Goal: Obtain resource: Obtain resource

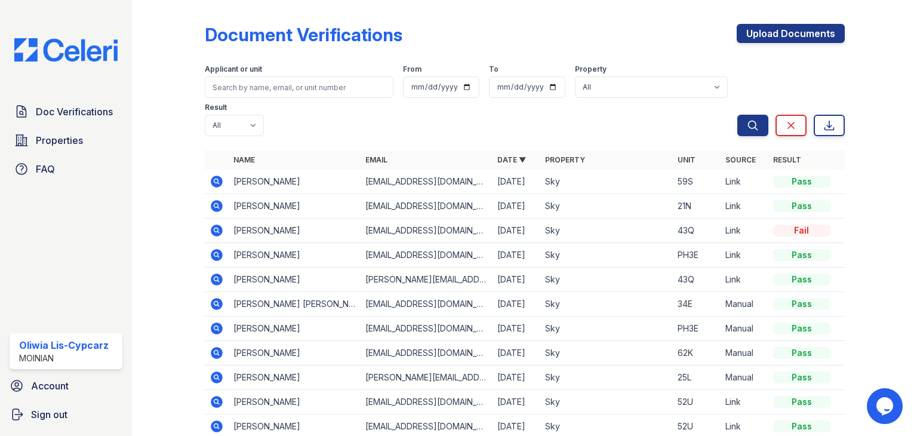
click at [218, 180] on icon at bounding box center [217, 181] width 12 height 12
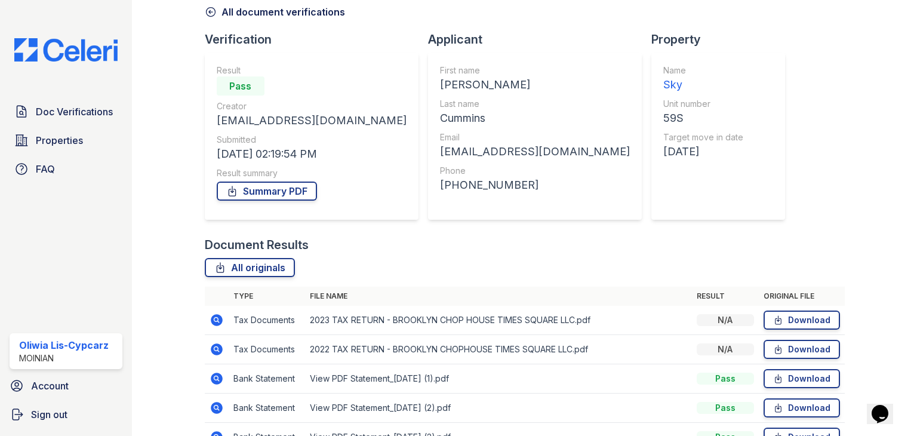
scroll to position [155, 0]
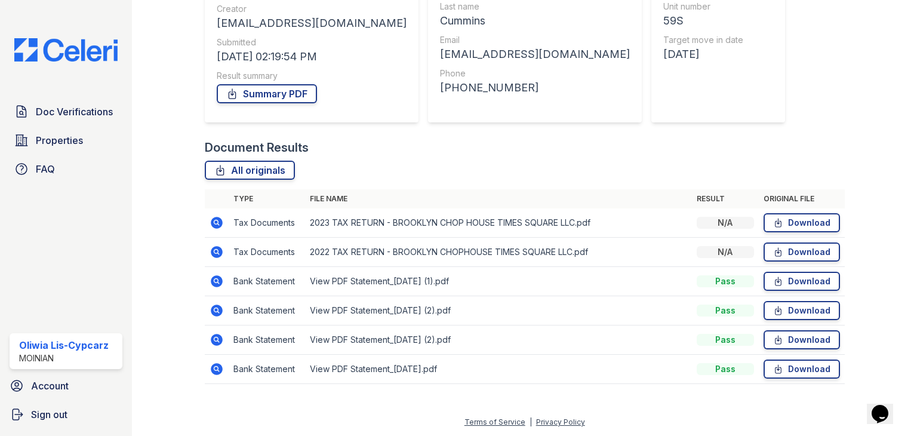
click at [217, 220] on icon at bounding box center [217, 223] width 12 height 12
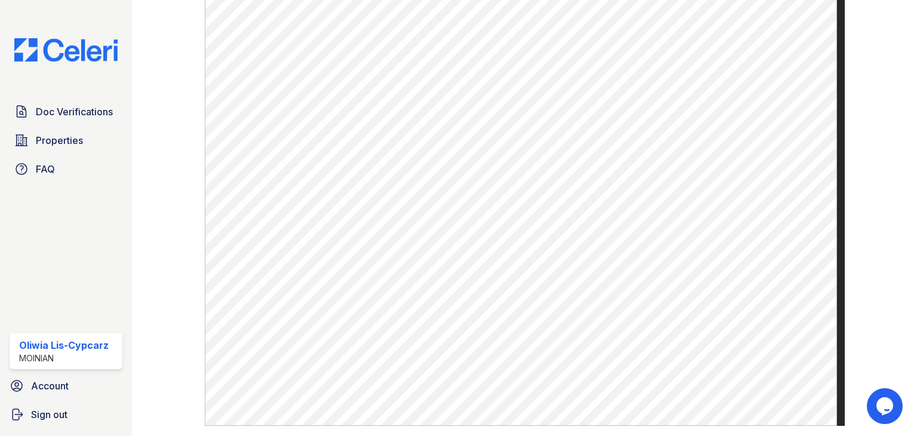
scroll to position [463, 0]
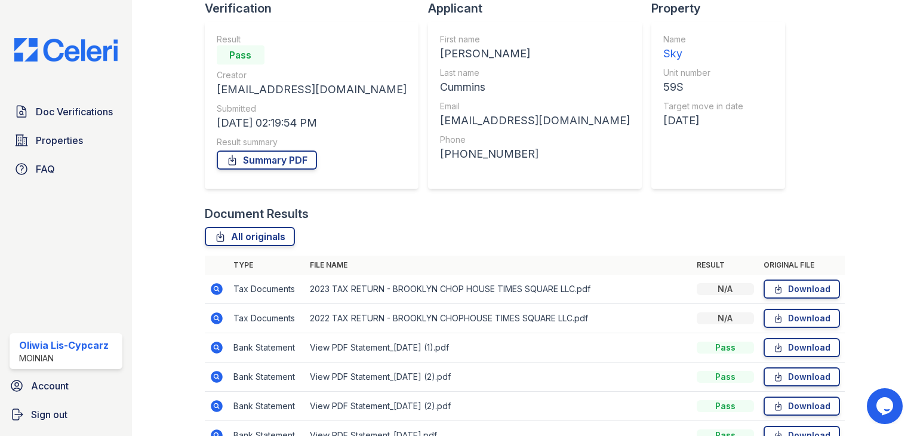
scroll to position [155, 0]
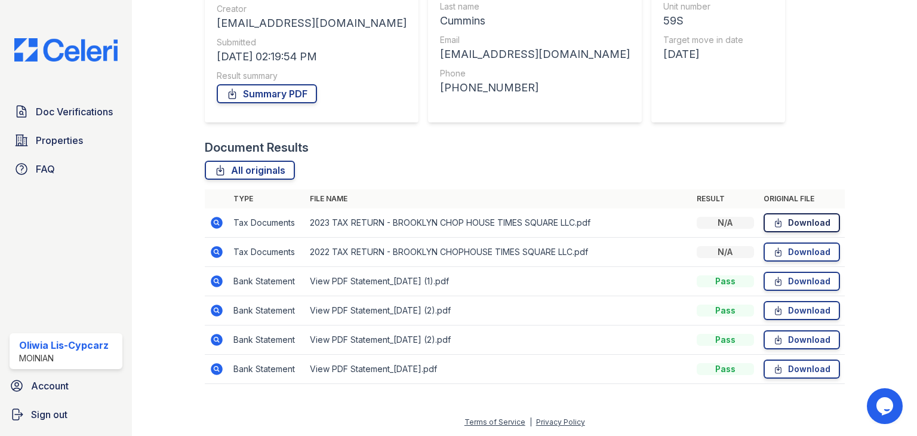
click at [802, 224] on link "Download" at bounding box center [801, 222] width 76 height 19
click at [794, 251] on link "Download" at bounding box center [801, 251] width 76 height 19
click at [783, 276] on link "Download" at bounding box center [801, 281] width 76 height 19
click at [782, 309] on link "Download" at bounding box center [801, 310] width 76 height 19
click at [786, 334] on link "Download" at bounding box center [801, 339] width 76 height 19
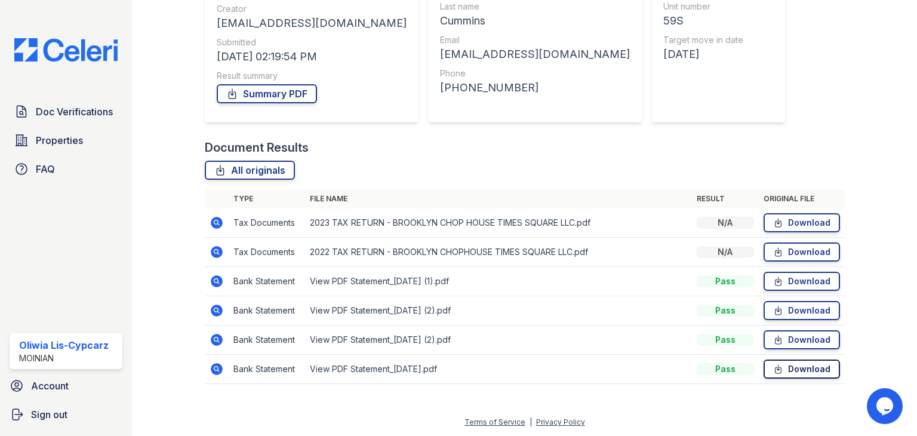
click at [806, 368] on link "Download" at bounding box center [801, 368] width 76 height 19
click at [213, 250] on icon at bounding box center [216, 252] width 14 height 14
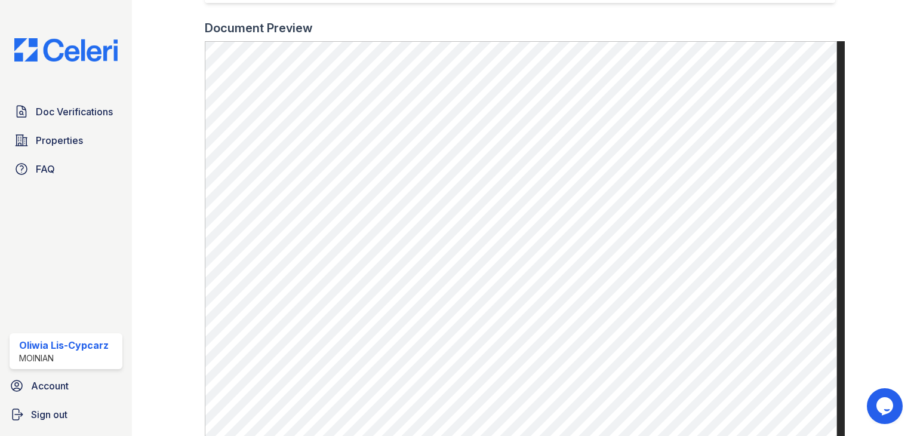
scroll to position [418, 0]
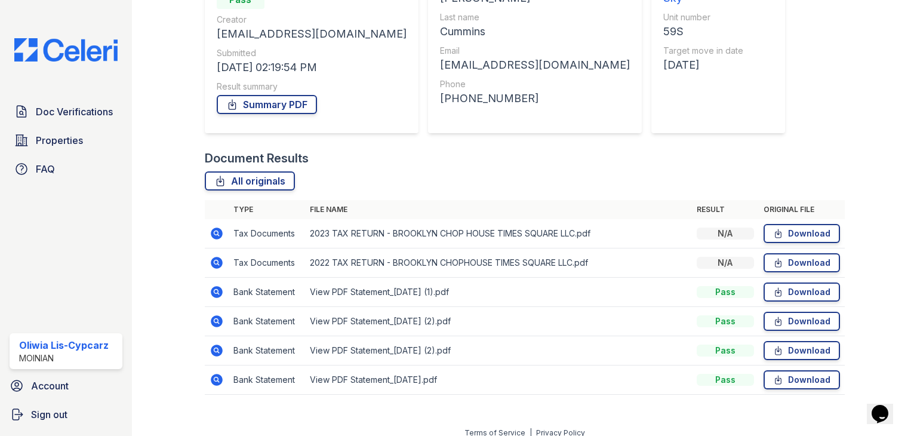
scroll to position [155, 0]
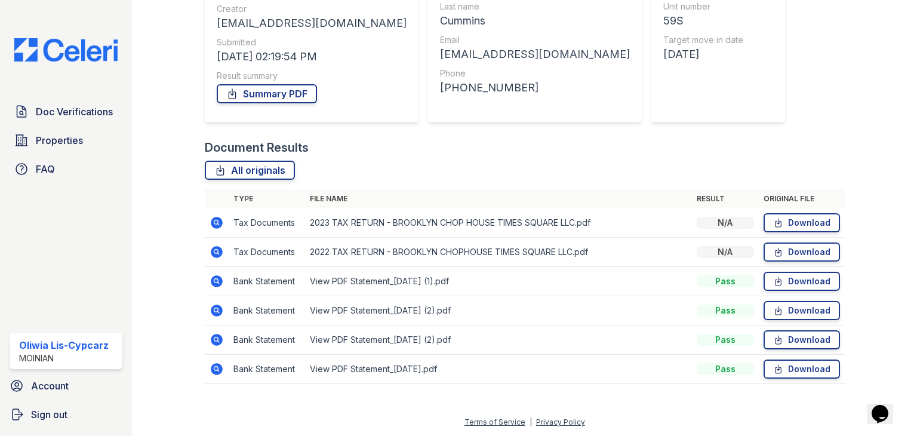
click at [216, 281] on icon at bounding box center [216, 281] width 14 height 14
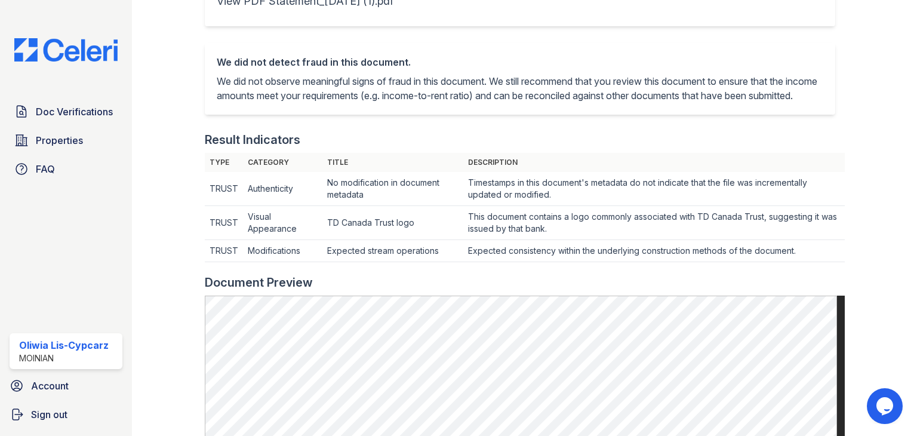
scroll to position [418, 0]
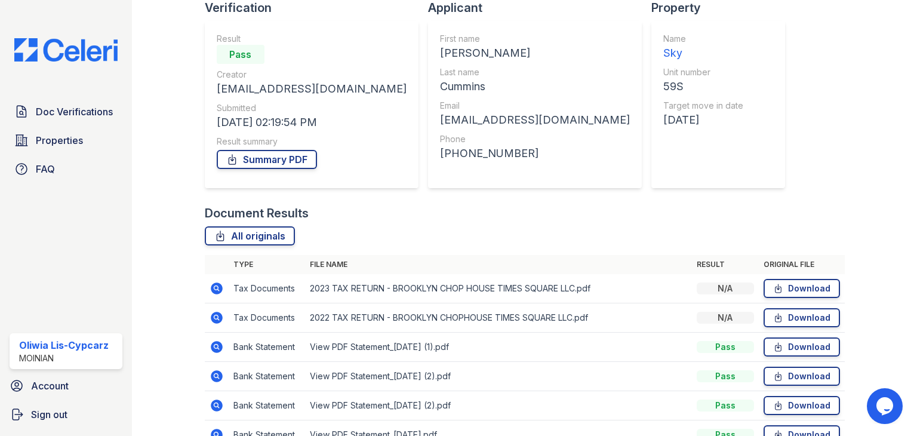
scroll to position [155, 0]
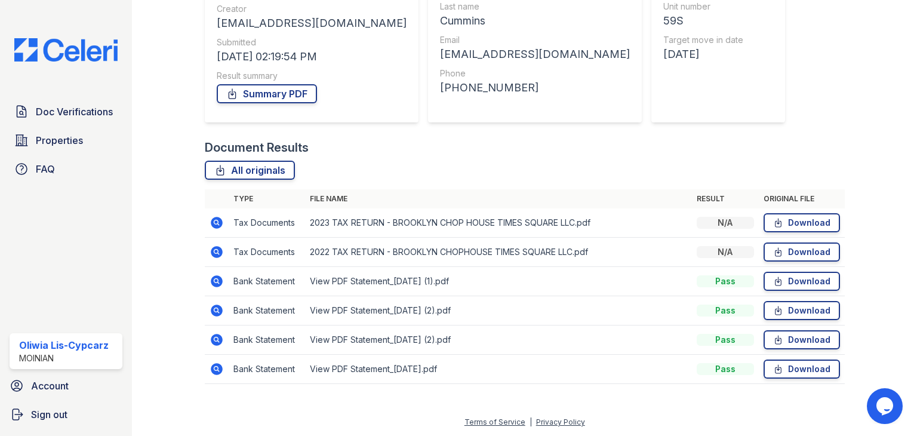
click at [217, 251] on icon at bounding box center [216, 252] width 14 height 14
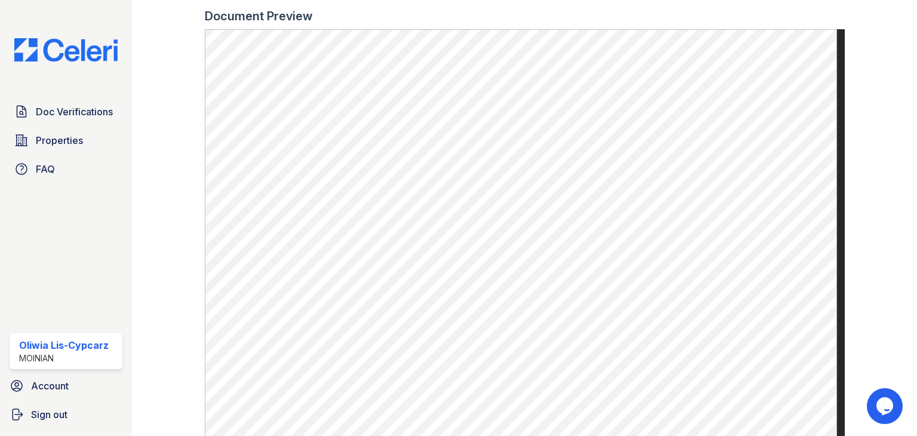
scroll to position [463, 0]
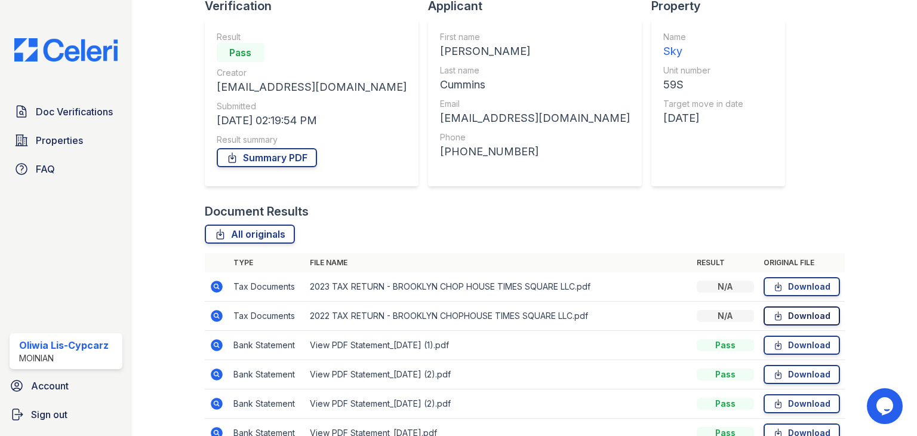
scroll to position [155, 0]
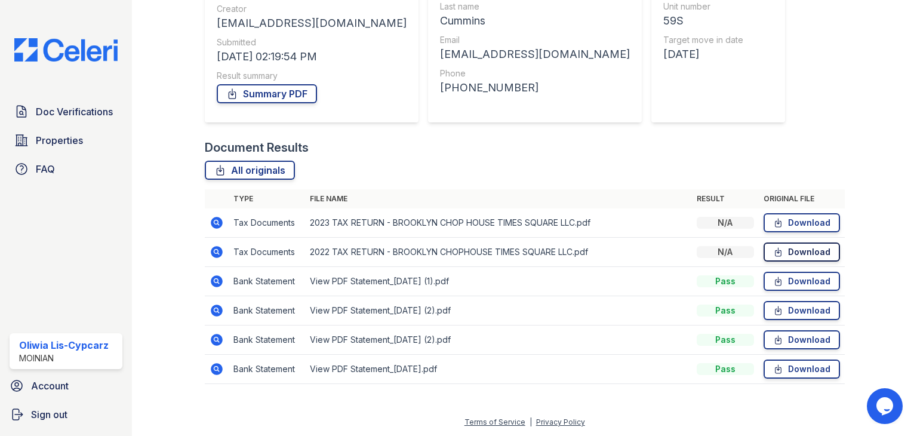
drag, startPoint x: 796, startPoint y: 218, endPoint x: 797, endPoint y: 247, distance: 28.7
click at [796, 218] on link "Download" at bounding box center [801, 222] width 76 height 19
click at [796, 251] on link "Download" at bounding box center [801, 251] width 76 height 19
click at [795, 278] on link "Download" at bounding box center [801, 281] width 76 height 19
click at [799, 308] on link "Download" at bounding box center [801, 310] width 76 height 19
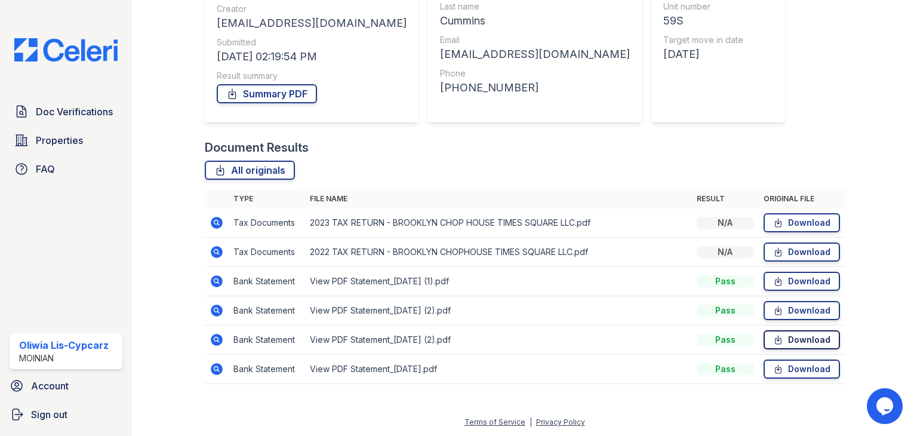
click at [787, 337] on link "Download" at bounding box center [801, 339] width 76 height 19
click at [797, 368] on link "Download" at bounding box center [801, 368] width 76 height 19
click at [215, 281] on icon at bounding box center [215, 280] width 3 height 3
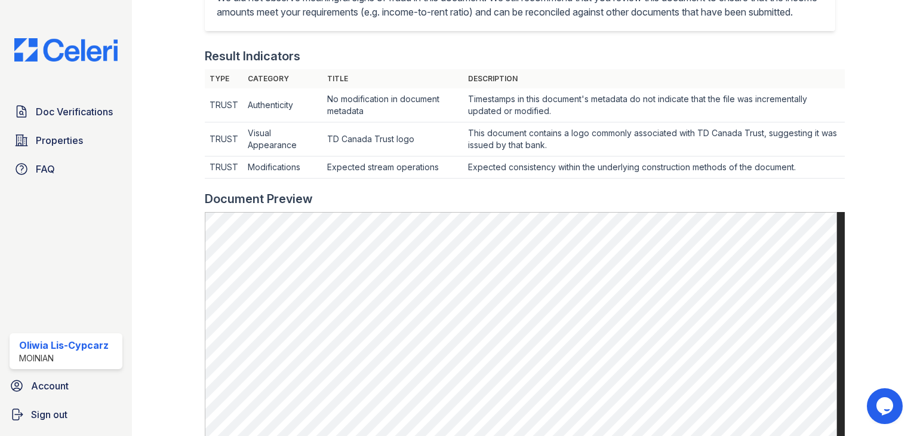
scroll to position [537, 0]
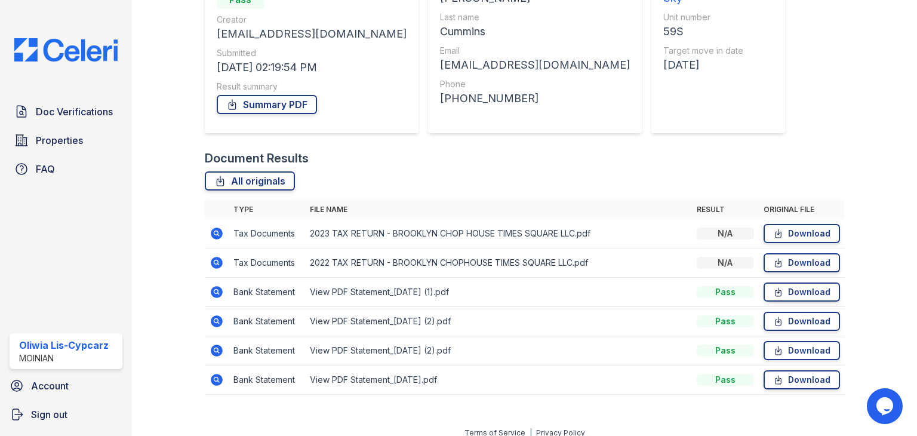
scroll to position [155, 0]
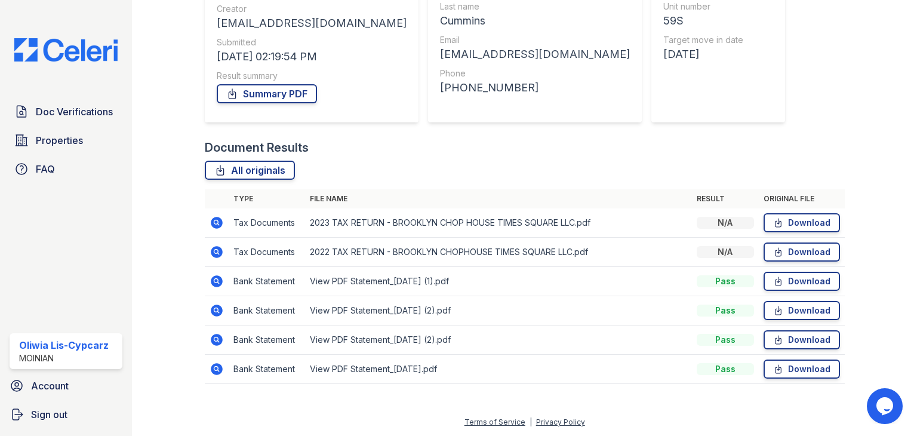
click at [215, 309] on icon at bounding box center [215, 309] width 3 height 3
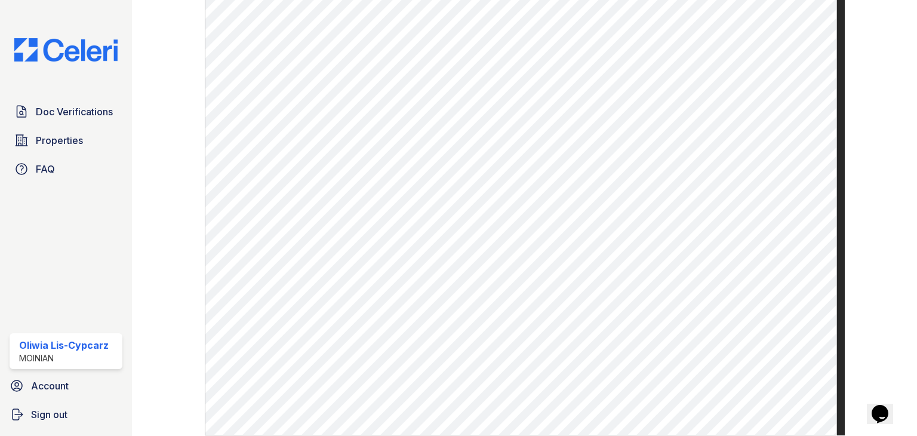
scroll to position [537, 0]
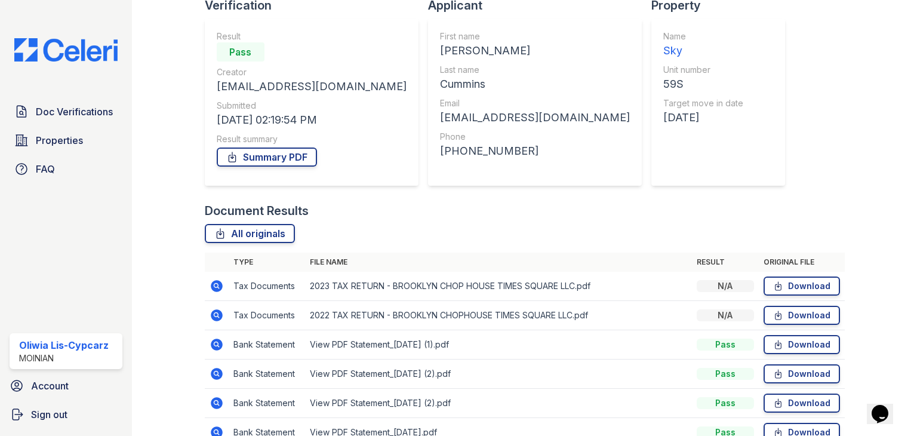
scroll to position [155, 0]
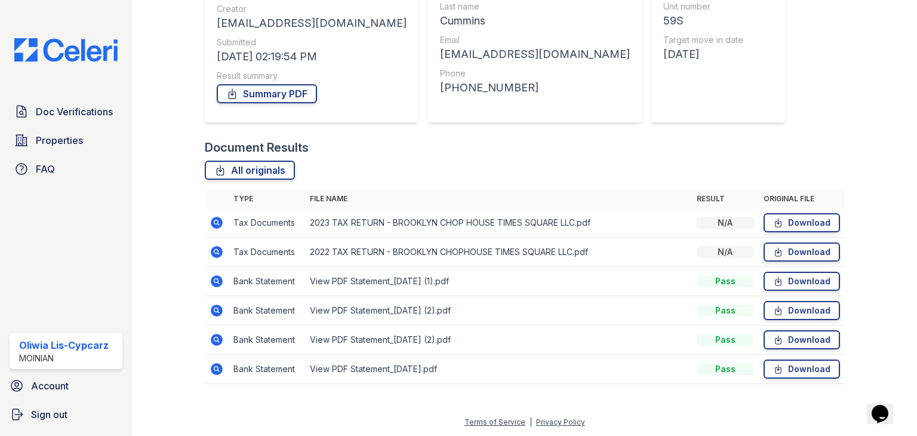
click at [215, 338] on icon at bounding box center [215, 338] width 3 height 3
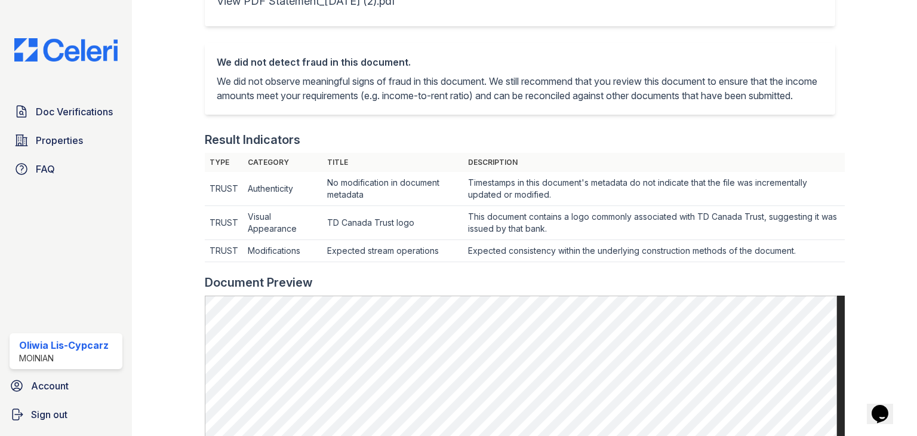
scroll to position [477, 0]
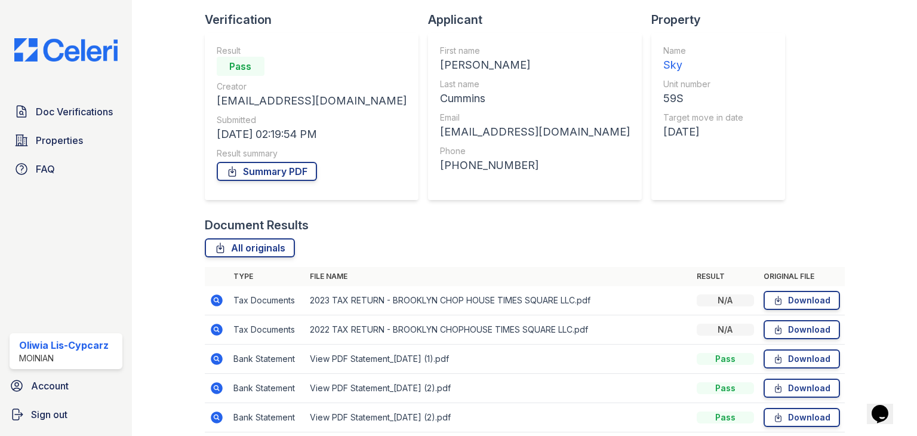
scroll to position [155, 0]
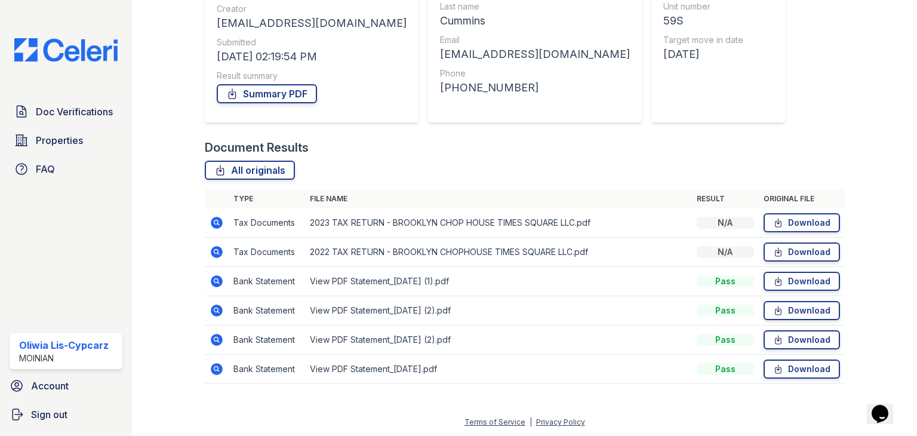
click at [211, 369] on icon at bounding box center [217, 369] width 12 height 12
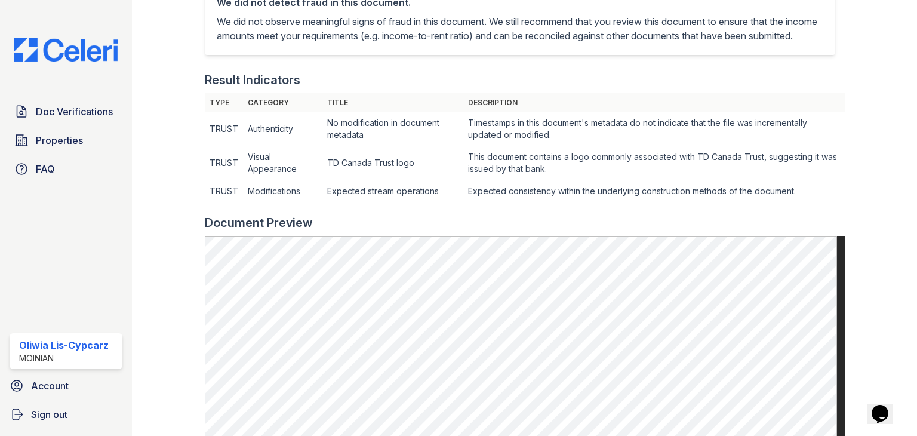
scroll to position [537, 0]
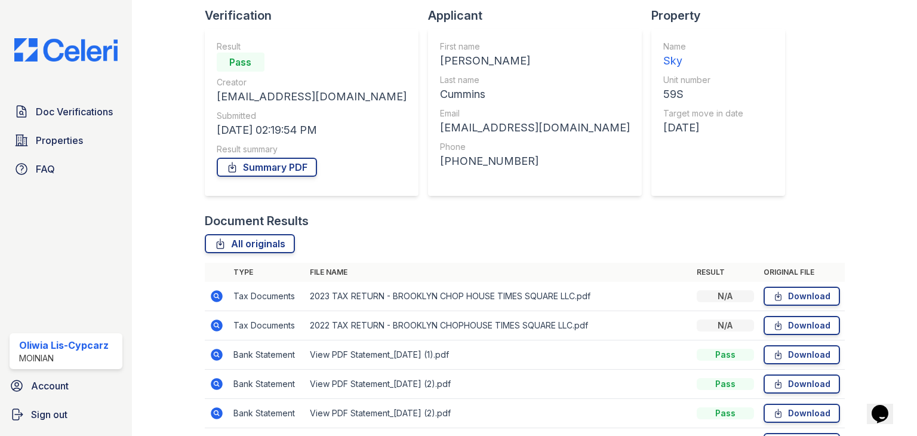
scroll to position [155, 0]
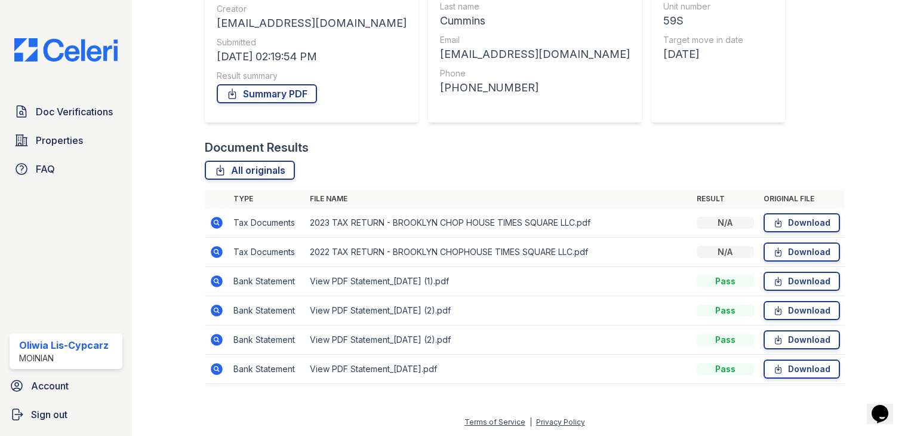
click at [216, 276] on icon at bounding box center [217, 281] width 12 height 12
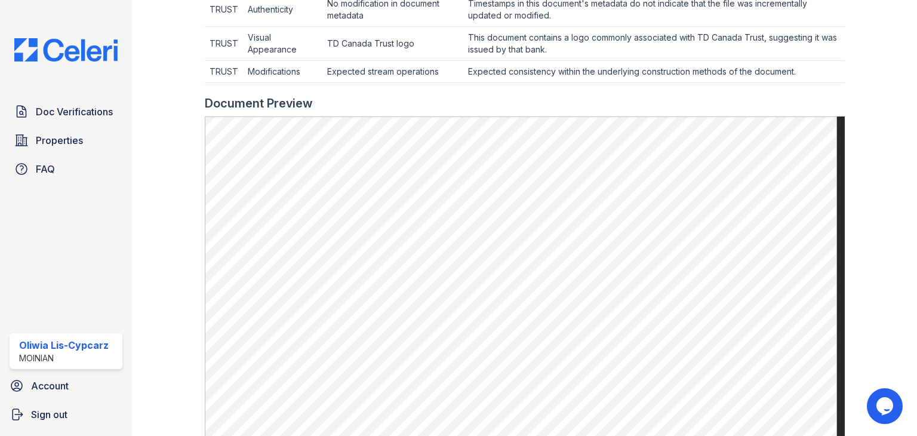
scroll to position [537, 0]
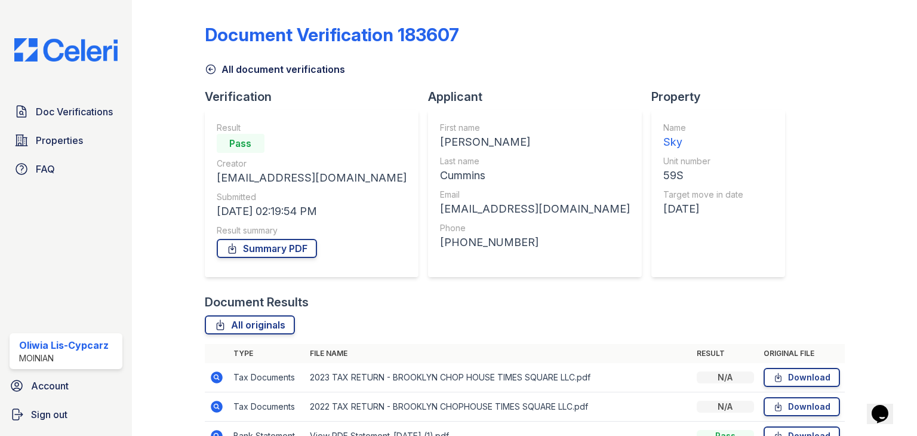
click at [489, 334] on div "All originals Type File name Result Original file Tax Documents 2023 TAX RETURN…" at bounding box center [525, 432] width 640 height 235
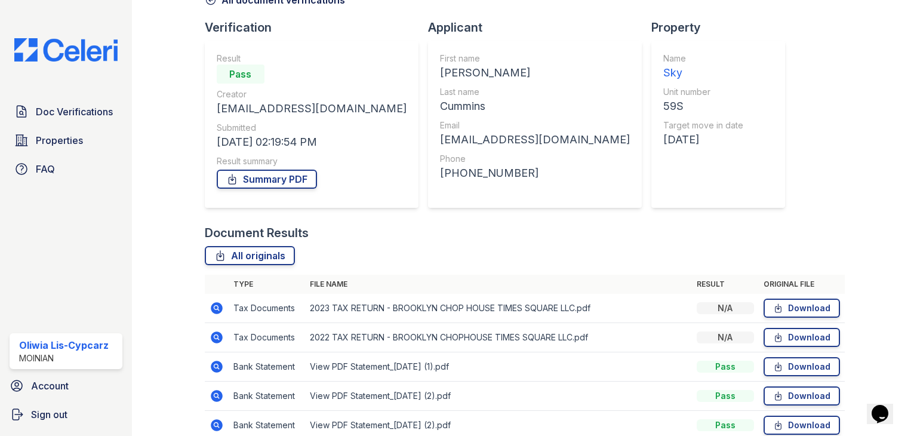
scroll to position [155, 0]
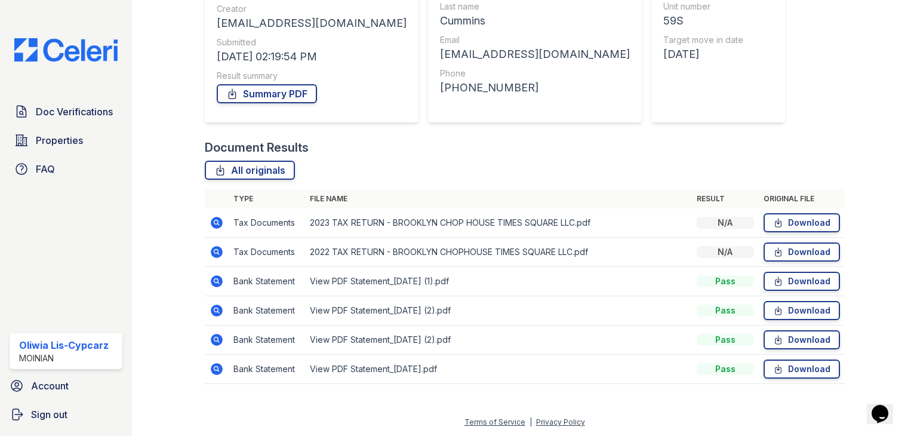
click at [212, 216] on icon at bounding box center [216, 222] width 14 height 14
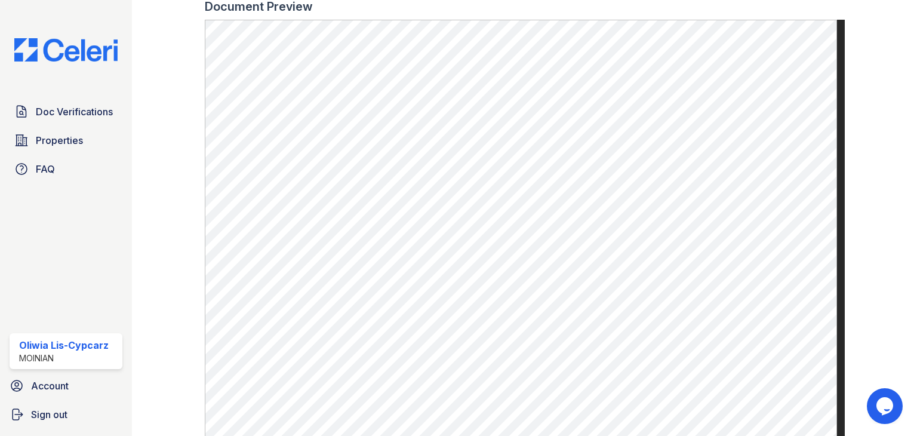
scroll to position [463, 0]
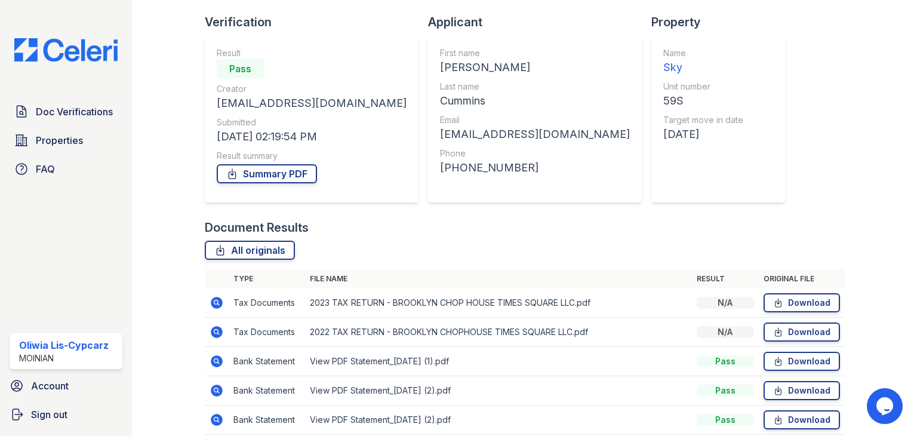
scroll to position [155, 0]
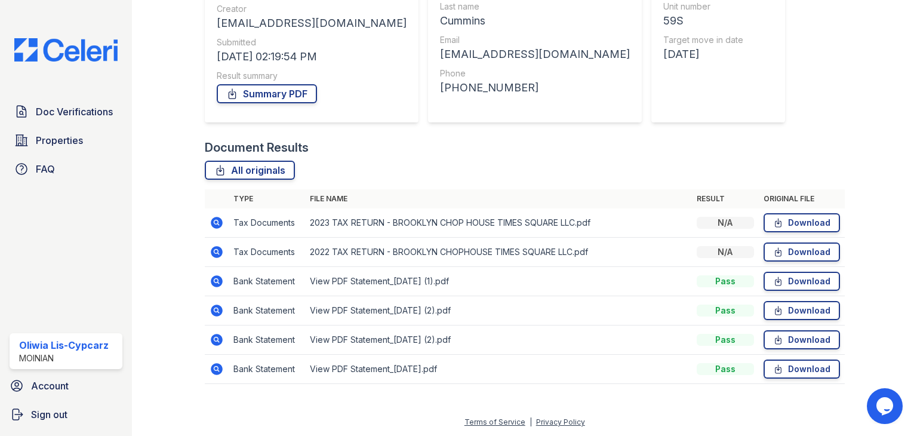
click at [214, 279] on icon at bounding box center [215, 280] width 3 height 3
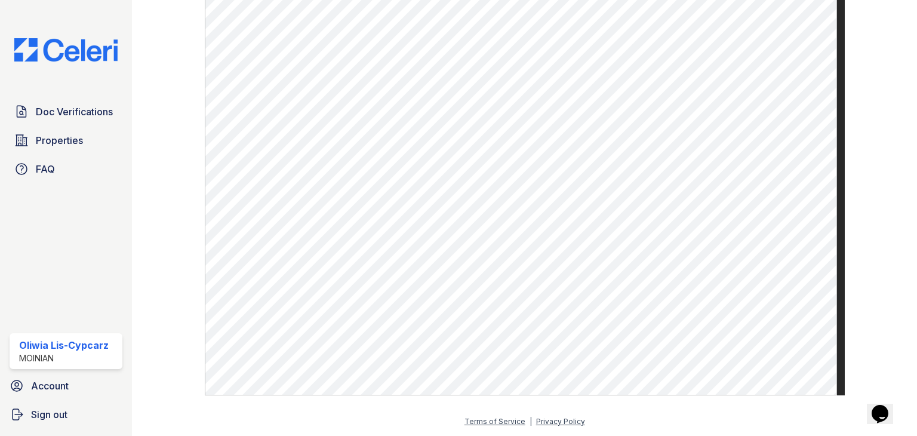
scroll to position [529, 0]
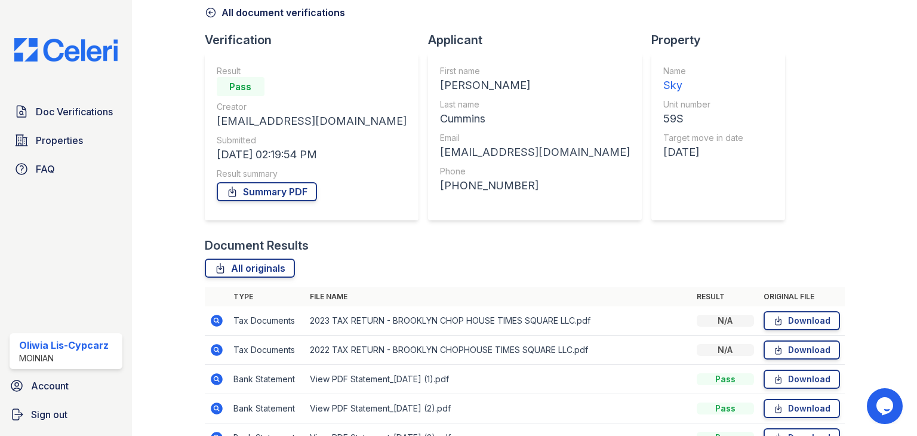
scroll to position [155, 0]
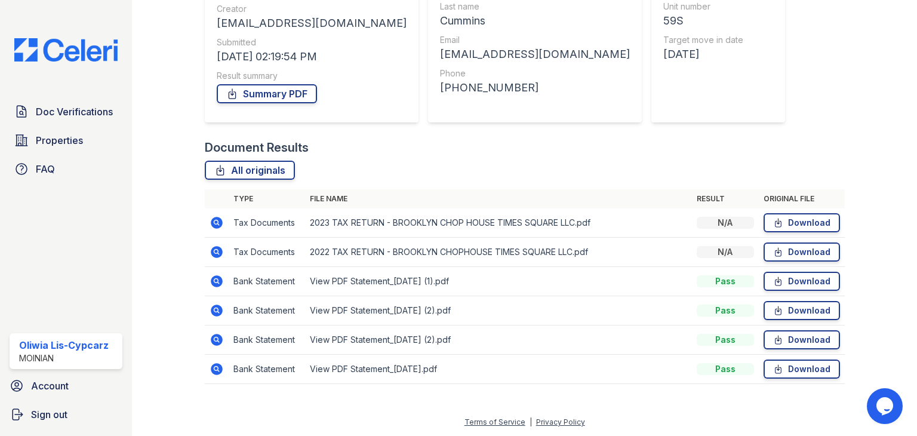
click at [214, 310] on icon at bounding box center [215, 309] width 3 height 3
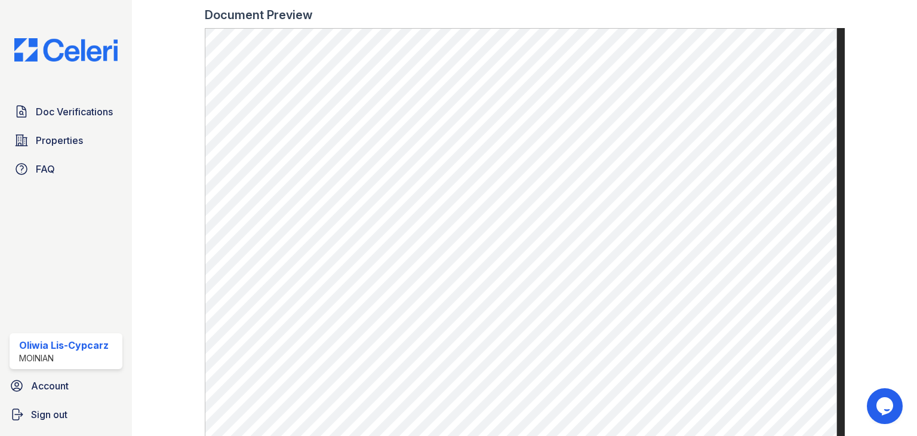
scroll to position [588, 0]
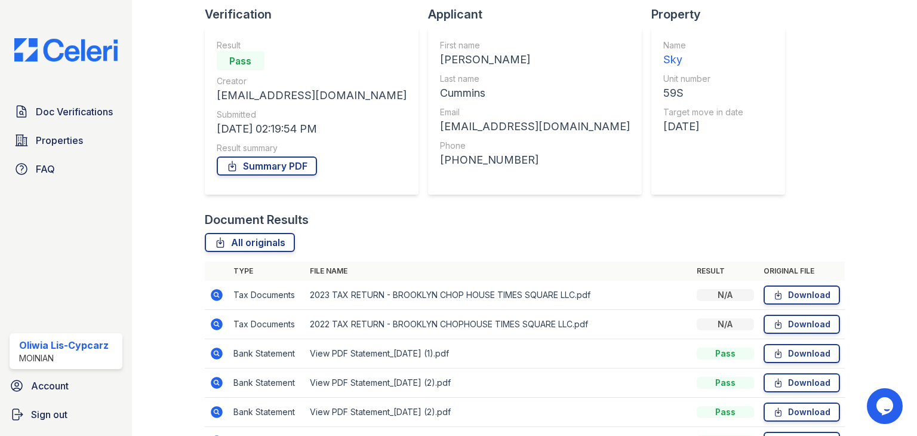
scroll to position [155, 0]
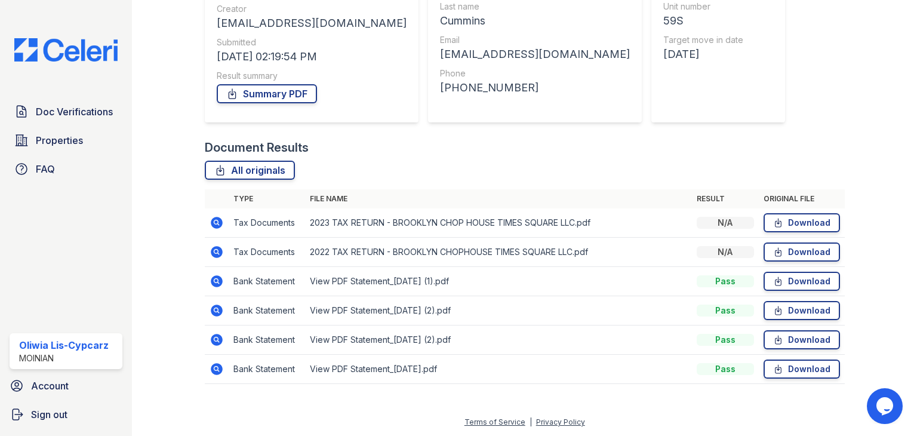
click at [215, 340] on icon at bounding box center [216, 339] width 14 height 14
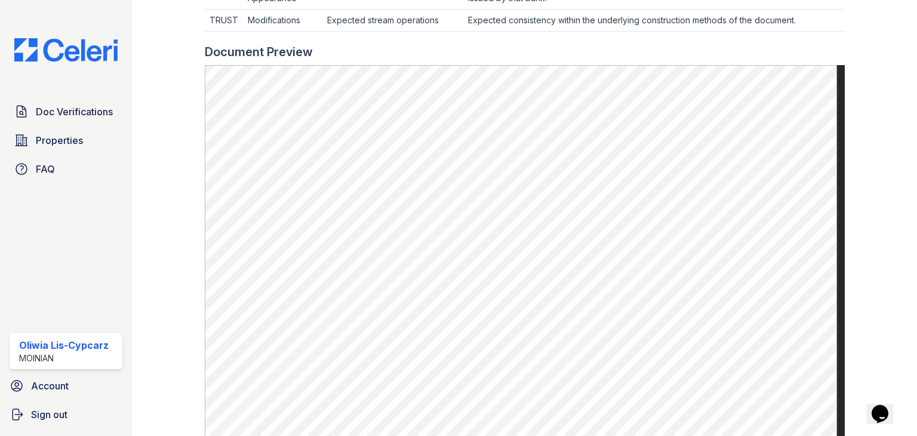
scroll to position [477, 0]
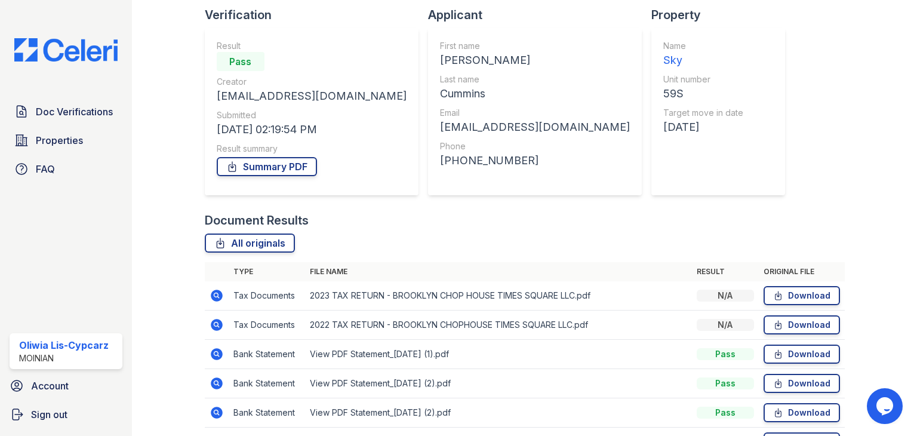
scroll to position [155, 0]
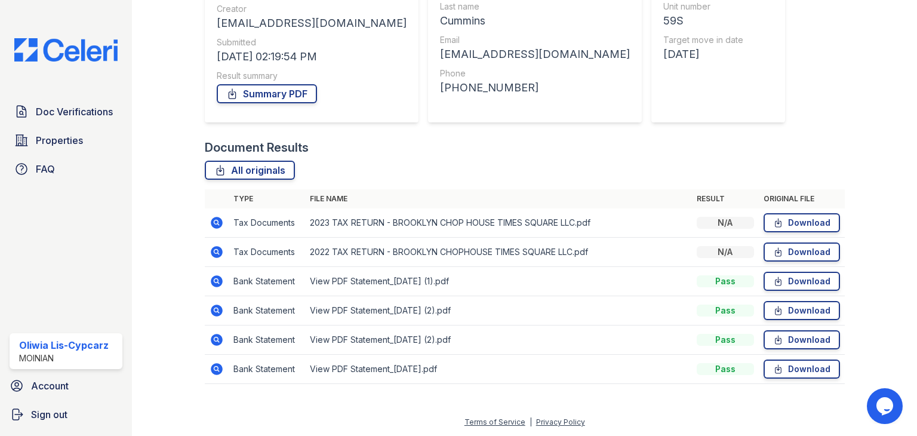
click at [217, 369] on icon at bounding box center [216, 369] width 14 height 14
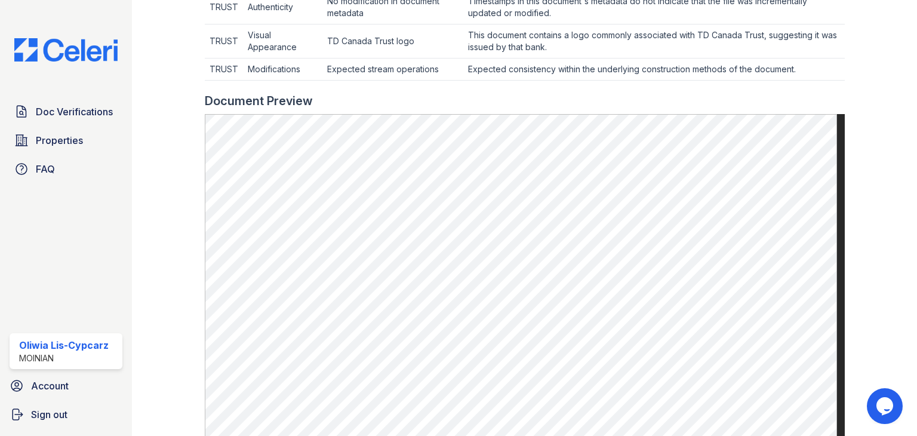
scroll to position [537, 0]
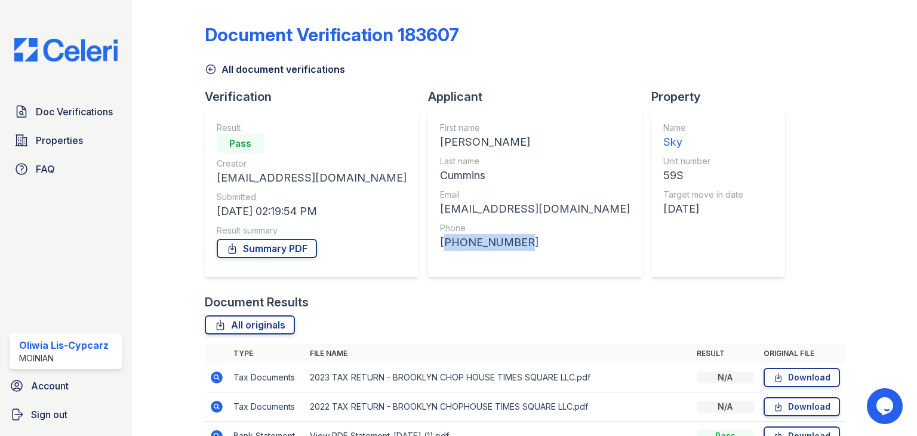
drag, startPoint x: 483, startPoint y: 241, endPoint x: 417, endPoint y: 236, distance: 66.5
click at [440, 236] on div "[PHONE_NUMBER]" at bounding box center [535, 242] width 190 height 17
copy div "[PHONE_NUMBER]"
